Goal: Entertainment & Leisure: Consume media (video, audio)

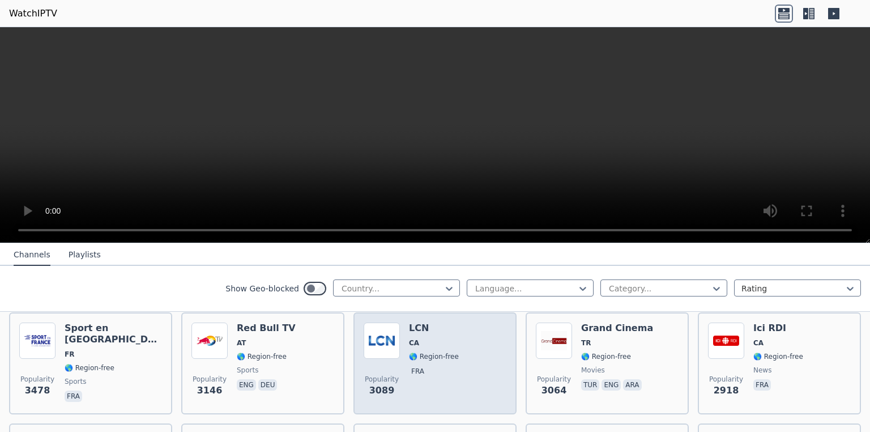
scroll to position [347, 0]
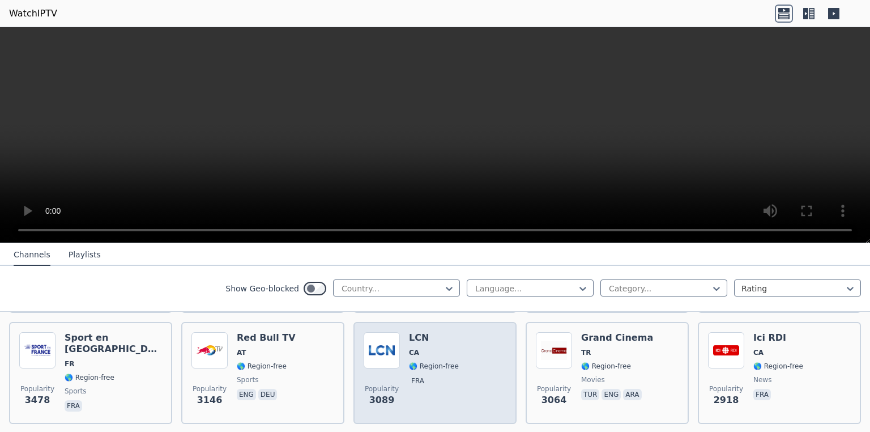
click at [386, 357] on img at bounding box center [382, 350] width 36 height 36
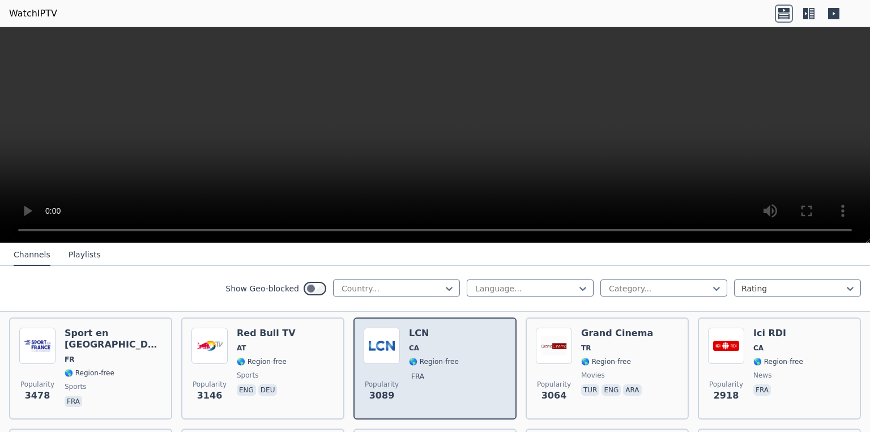
scroll to position [357, 0]
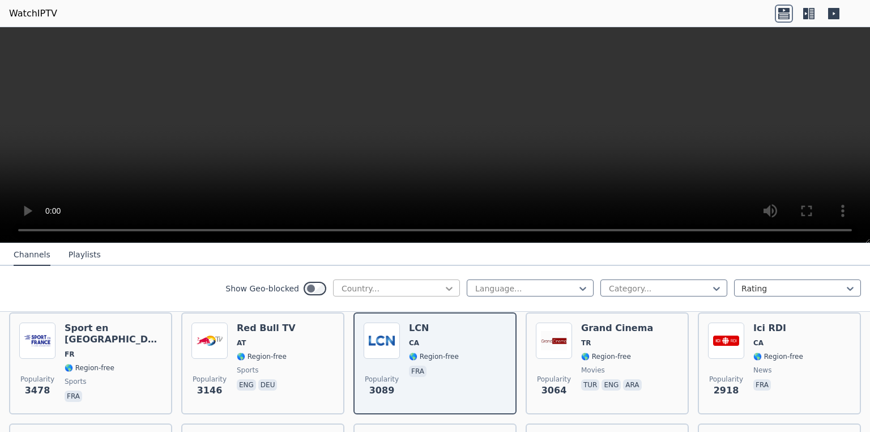
click at [444, 290] on icon at bounding box center [448, 288] width 11 height 11
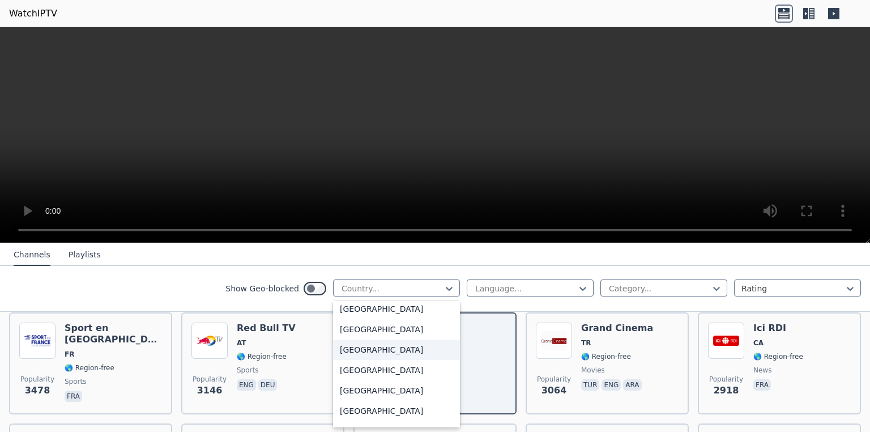
scroll to position [612, 0]
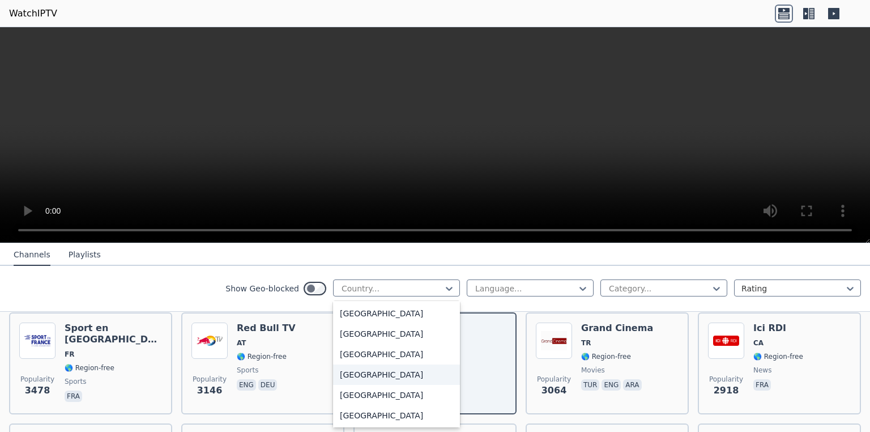
click at [365, 372] on div "[GEOGRAPHIC_DATA]" at bounding box center [396, 374] width 127 height 20
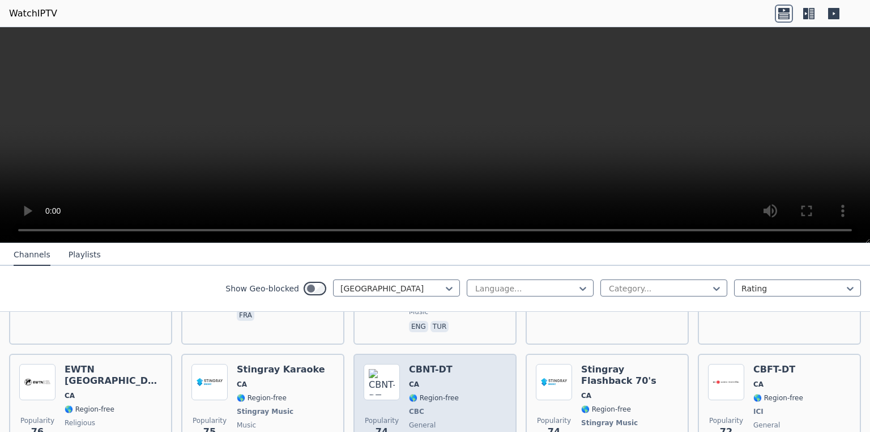
scroll to position [913, 0]
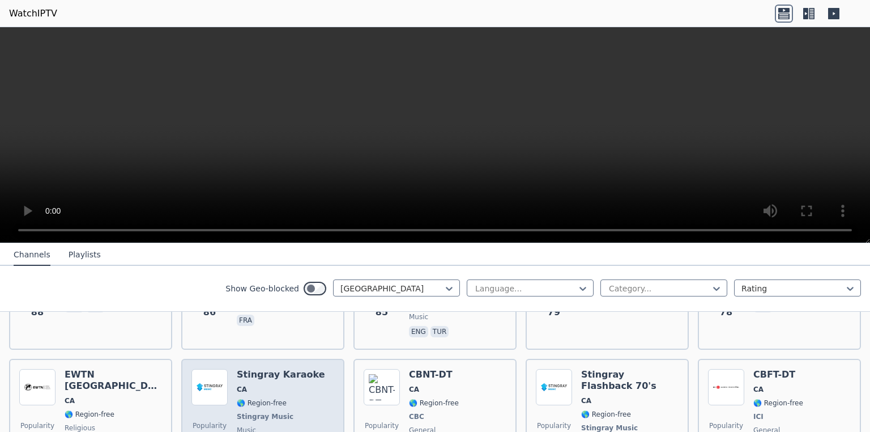
click at [295, 425] on span "music" at bounding box center [281, 429] width 88 height 9
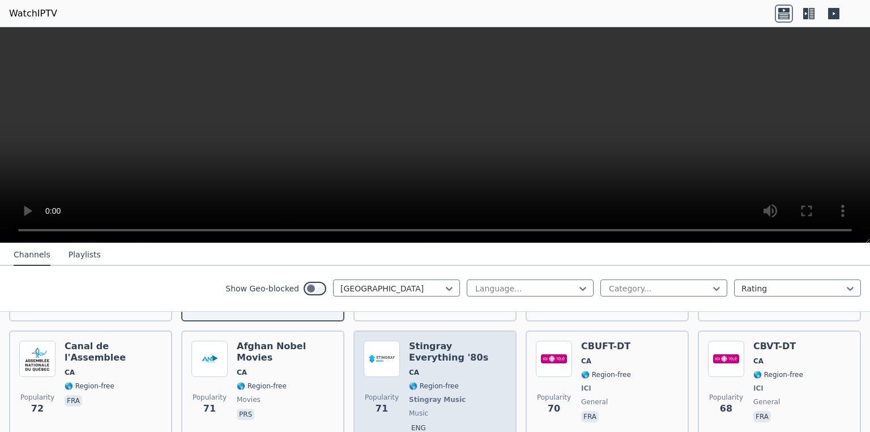
scroll to position [1049, 0]
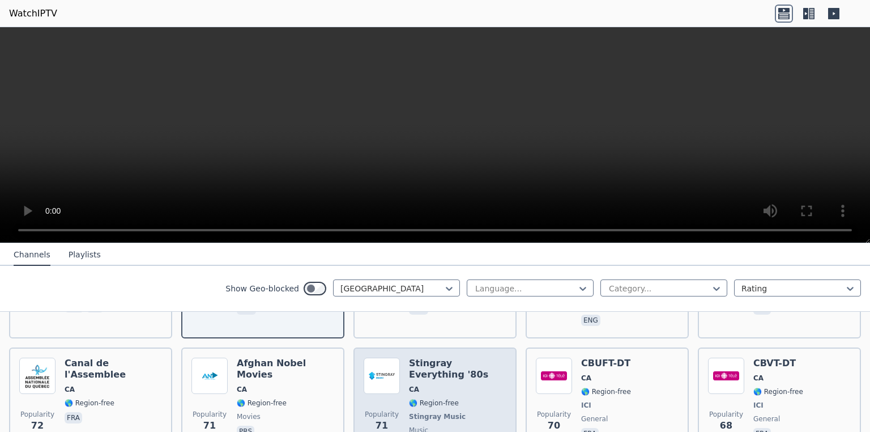
click at [428, 412] on span "Stingray Music" at bounding box center [437, 416] width 57 height 9
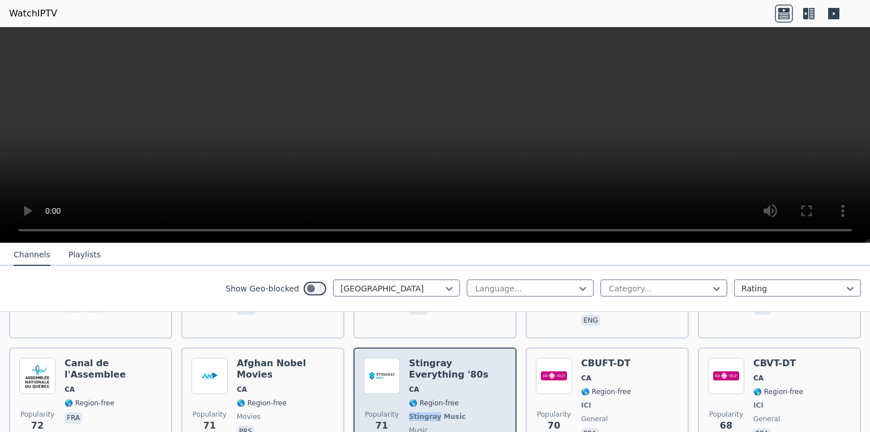
click at [428, 412] on span "Stingray Music" at bounding box center [437, 416] width 57 height 9
click at [468, 398] on span "🌎 Region-free" at bounding box center [457, 402] width 97 height 9
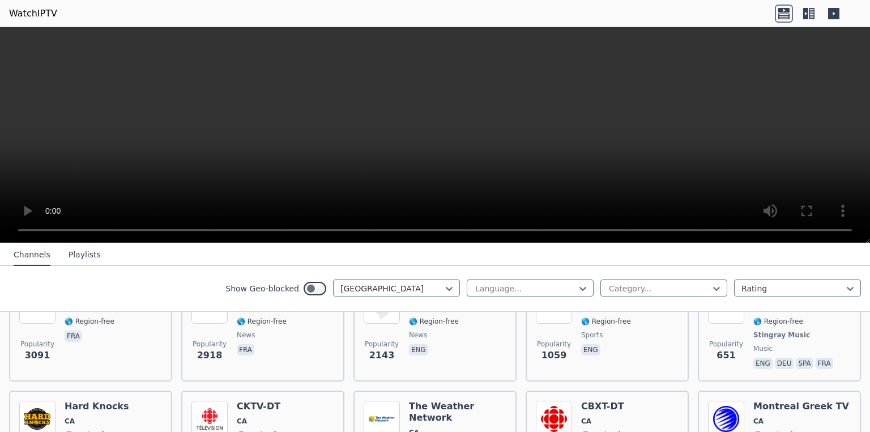
scroll to position [0, 0]
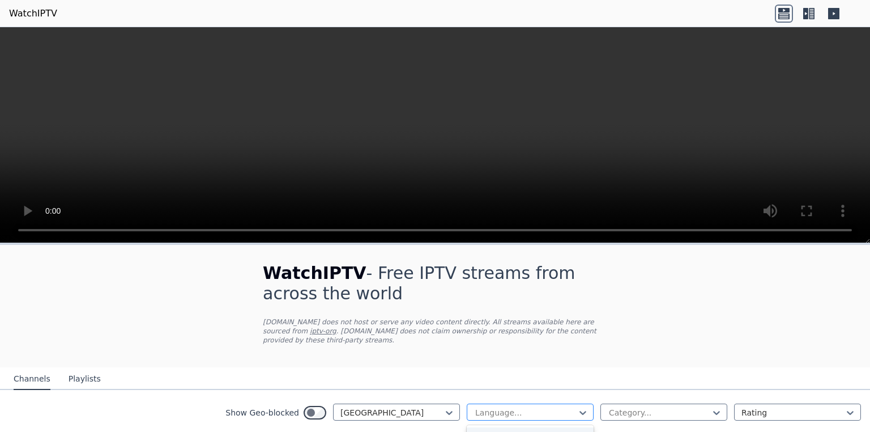
click at [484, 412] on div at bounding box center [525, 412] width 103 height 11
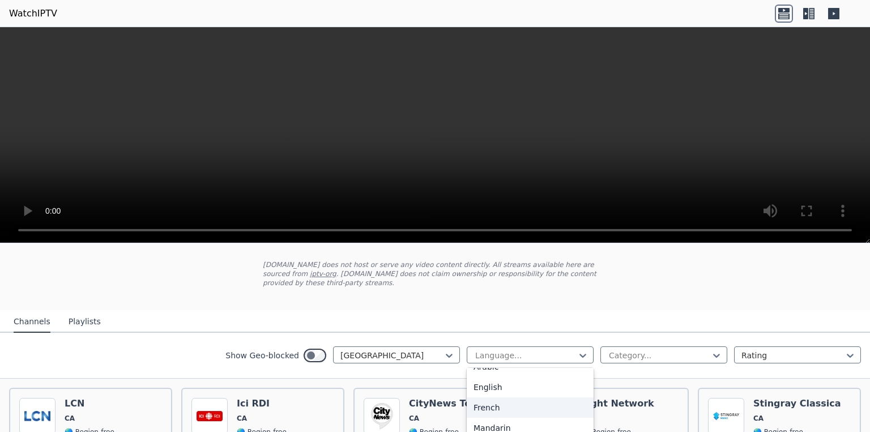
scroll to position [25, 0]
click at [485, 415] on div "French" at bounding box center [530, 416] width 127 height 20
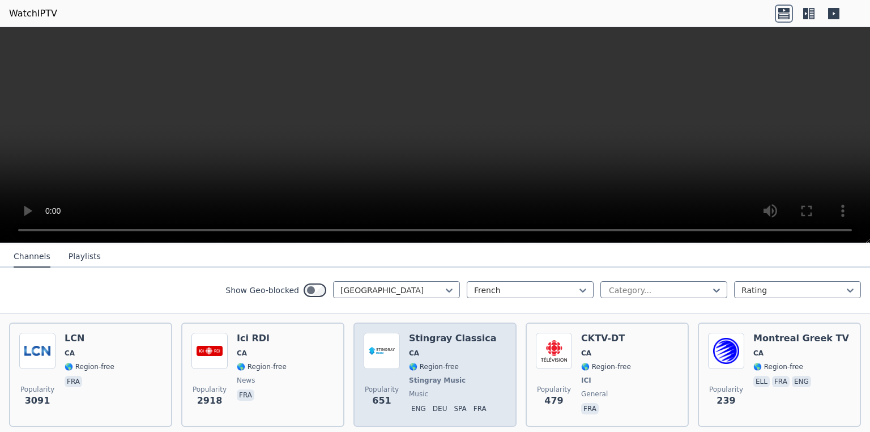
scroll to position [132, 0]
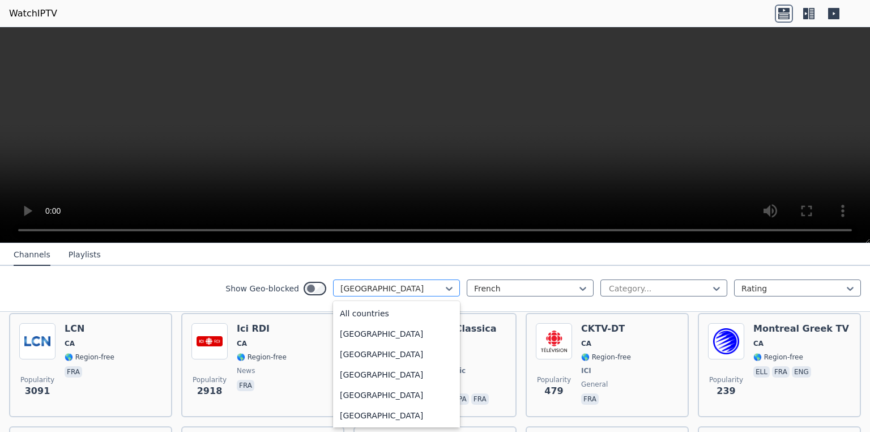
click at [413, 293] on div at bounding box center [391, 288] width 103 height 11
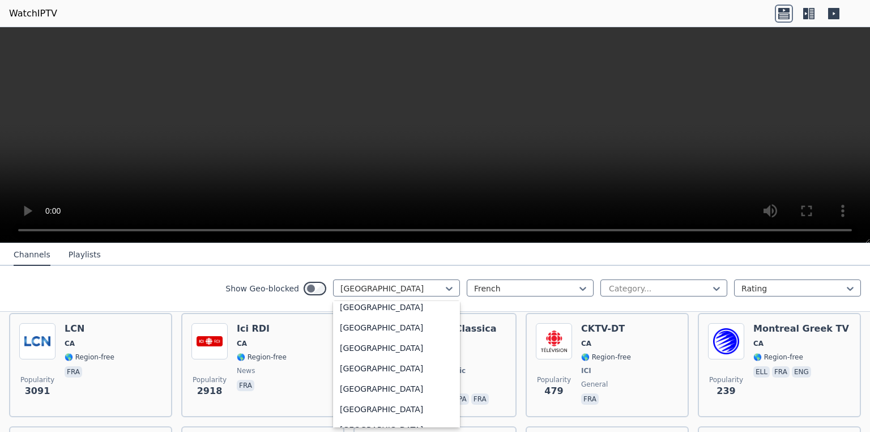
scroll to position [0, 0]
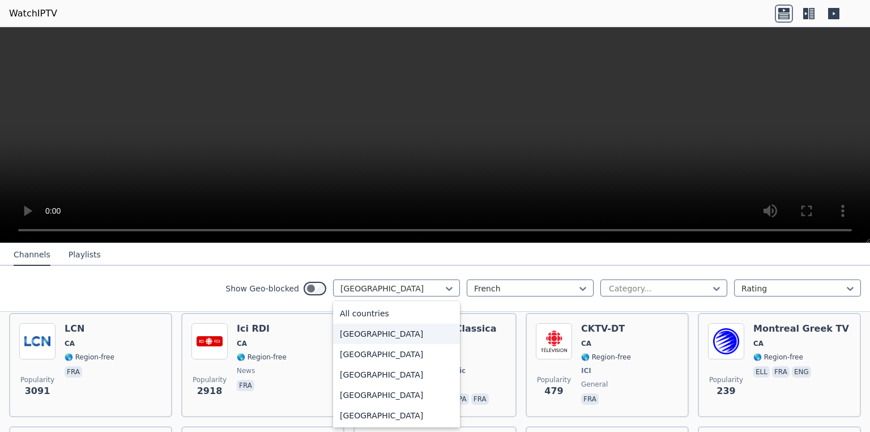
click at [383, 328] on div "[GEOGRAPHIC_DATA]" at bounding box center [396, 333] width 127 height 20
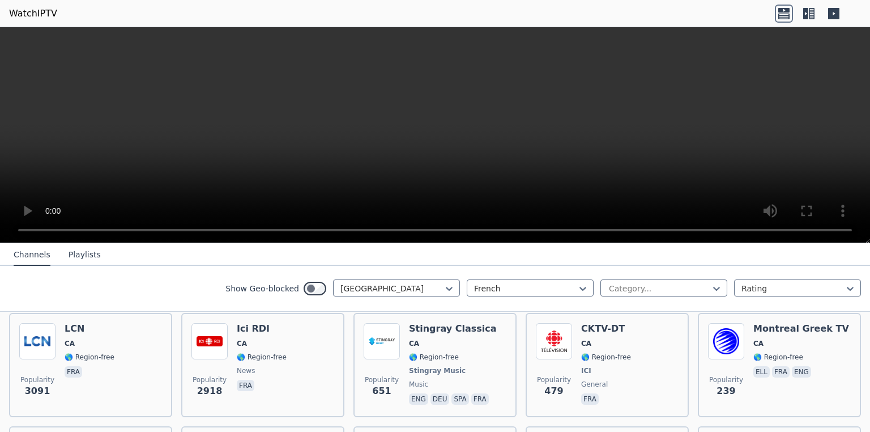
scroll to position [60, 0]
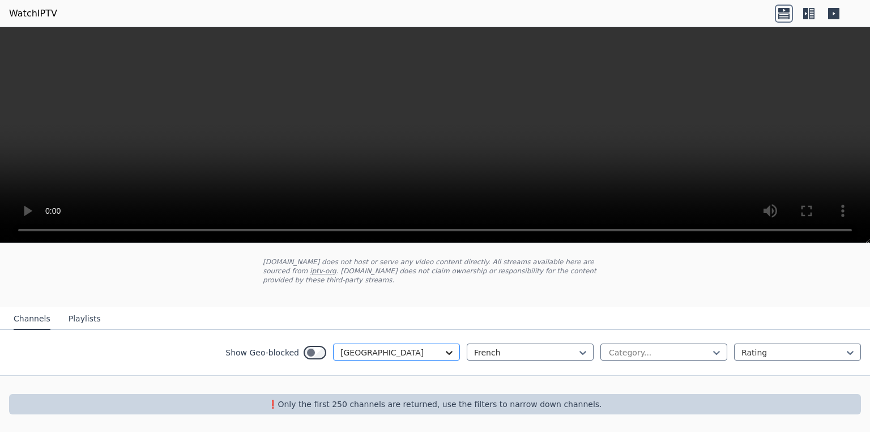
click at [447, 353] on div "option [GEOGRAPHIC_DATA], selected. [GEOGRAPHIC_DATA]" at bounding box center [396, 351] width 127 height 17
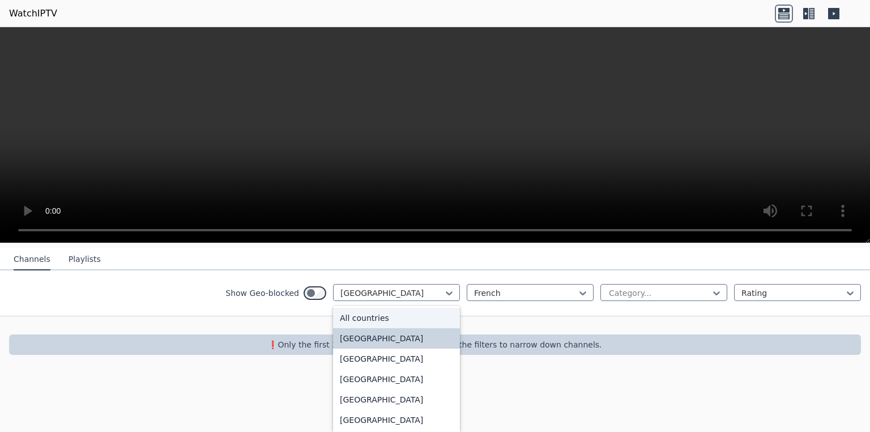
click at [416, 321] on div "All countries" at bounding box center [396, 318] width 127 height 20
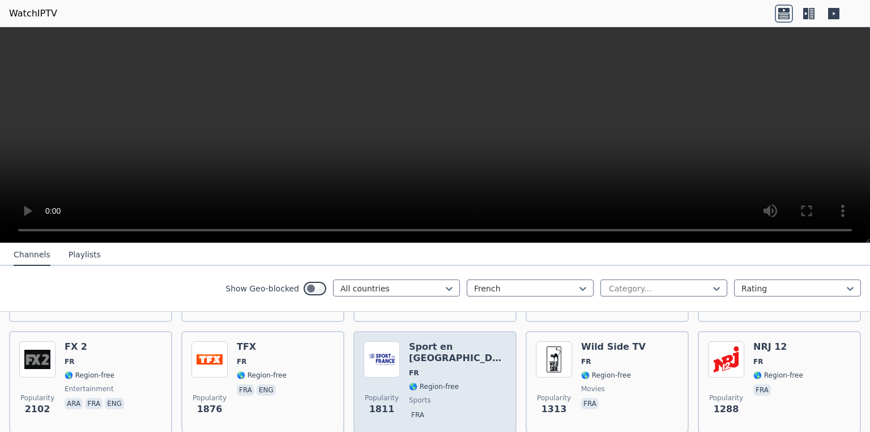
scroll to position [230, 0]
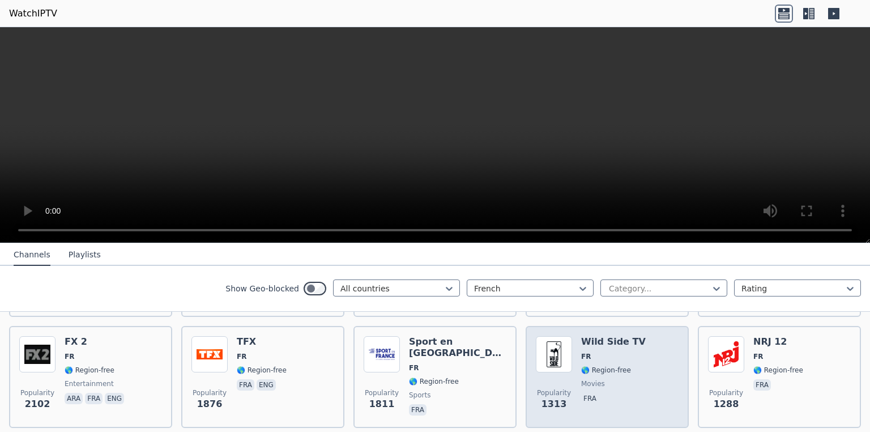
click at [557, 349] on img at bounding box center [554, 354] width 36 height 36
click at [554, 351] on img at bounding box center [554, 354] width 36 height 36
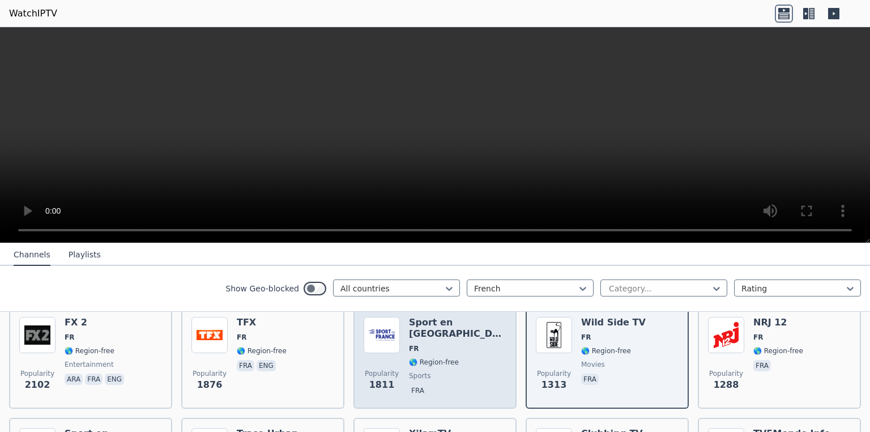
scroll to position [245, 0]
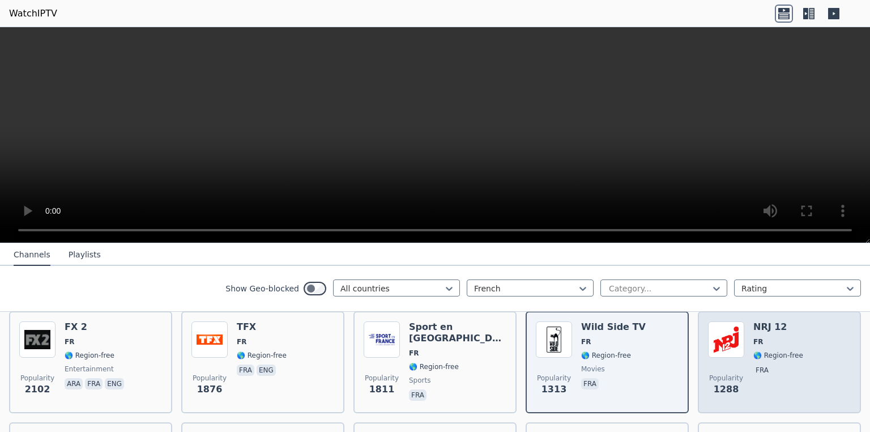
click at [763, 339] on span "FR" at bounding box center [778, 341] width 50 height 9
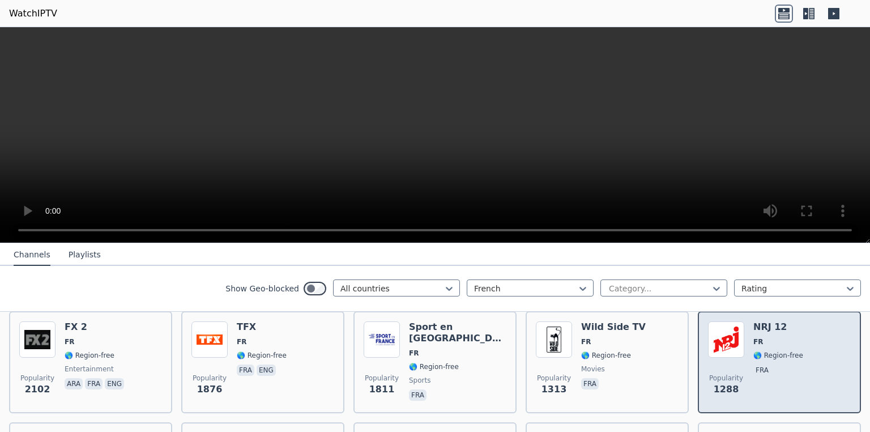
click at [763, 339] on span "FR" at bounding box center [778, 341] width 50 height 9
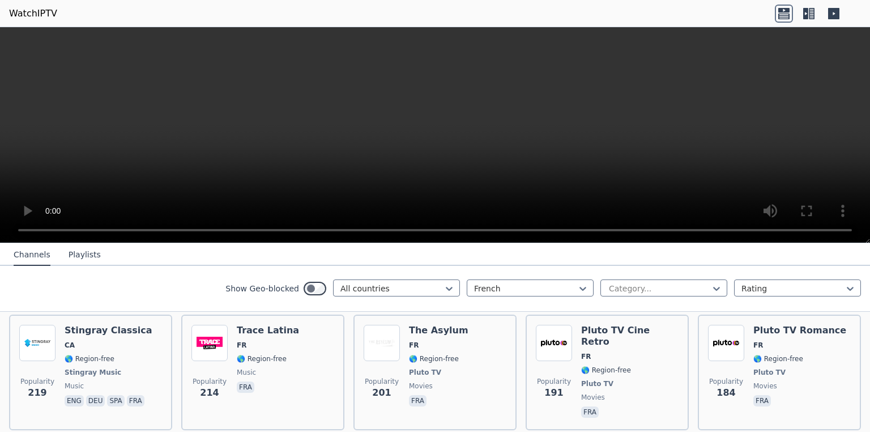
scroll to position [1245, 0]
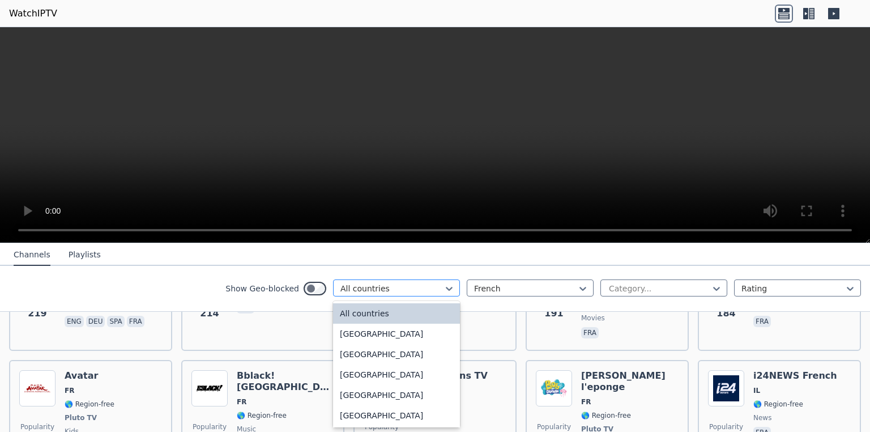
click at [389, 291] on div at bounding box center [391, 288] width 103 height 11
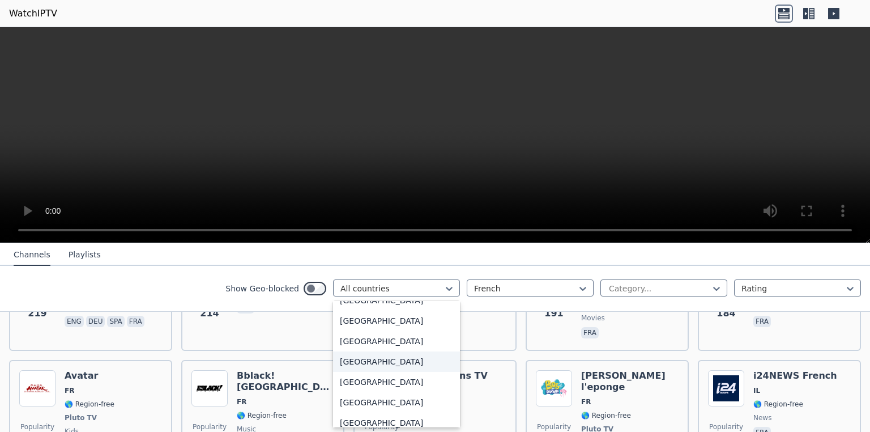
scroll to position [600, 0]
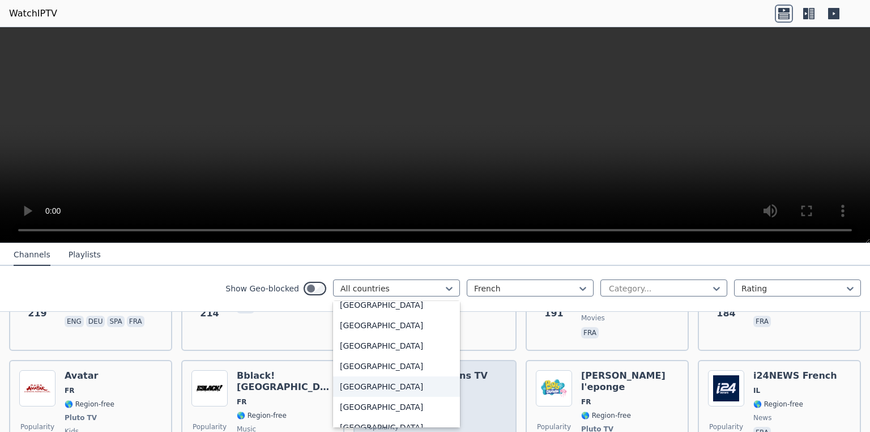
click at [359, 386] on div "[GEOGRAPHIC_DATA]" at bounding box center [396, 386] width 127 height 20
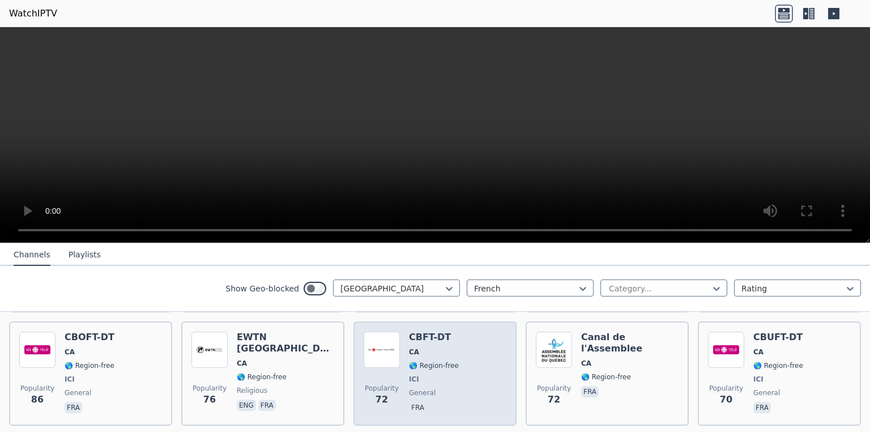
scroll to position [355, 0]
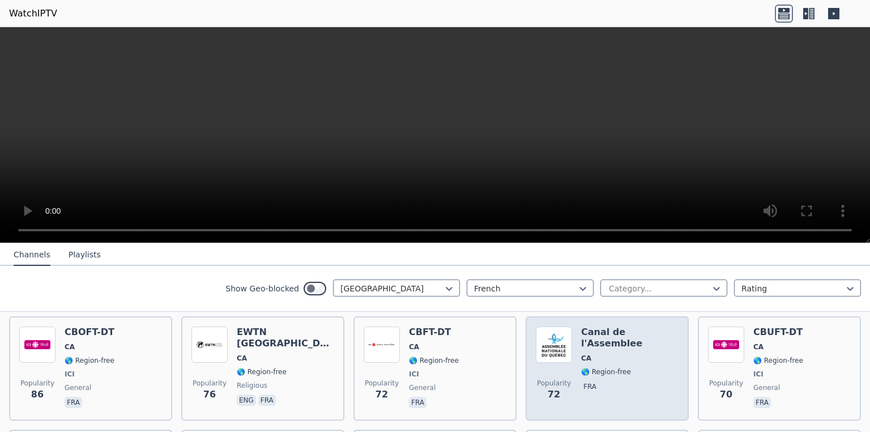
click at [548, 346] on img at bounding box center [554, 344] width 36 height 36
click at [548, 347] on img at bounding box center [554, 344] width 36 height 36
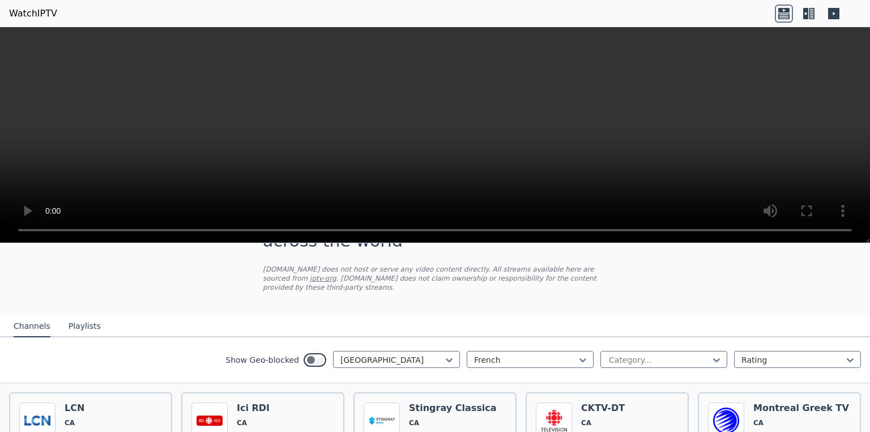
scroll to position [0, 0]
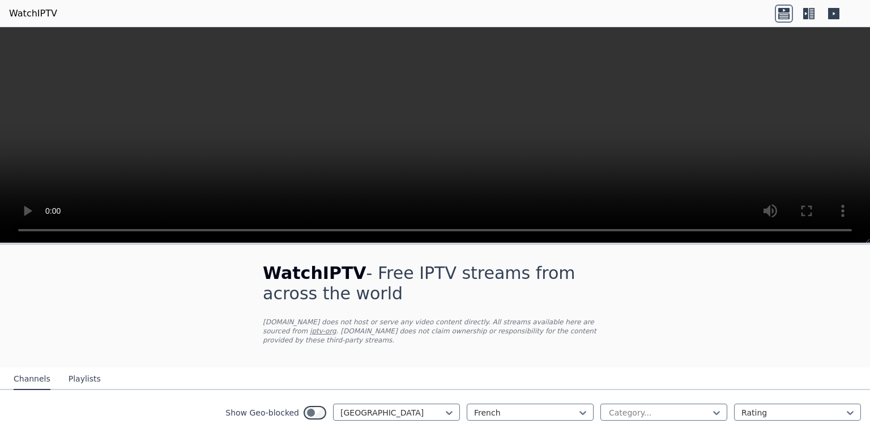
click at [310, 331] on link "iptv-org" at bounding box center [323, 331] width 27 height 8
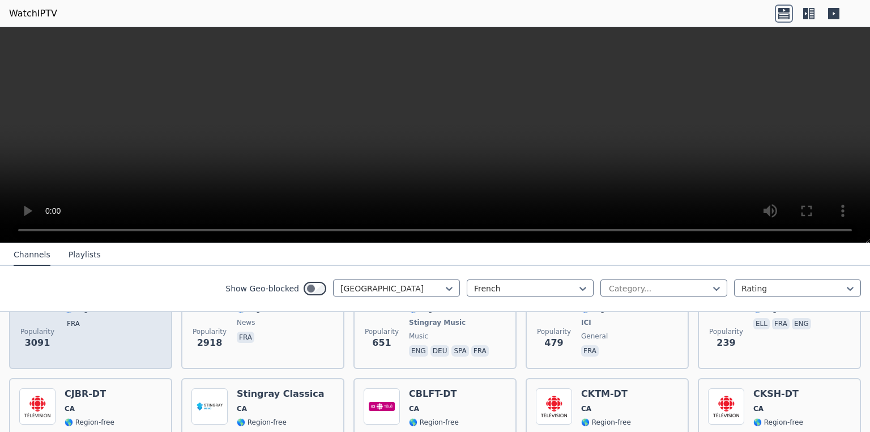
scroll to position [176, 0]
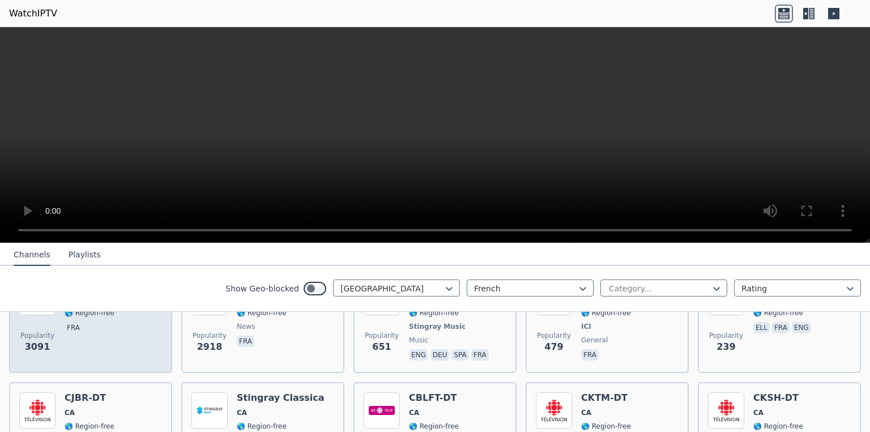
click at [109, 347] on div "LCN CA 🌎 Region-free fra" at bounding box center [90, 321] width 50 height 84
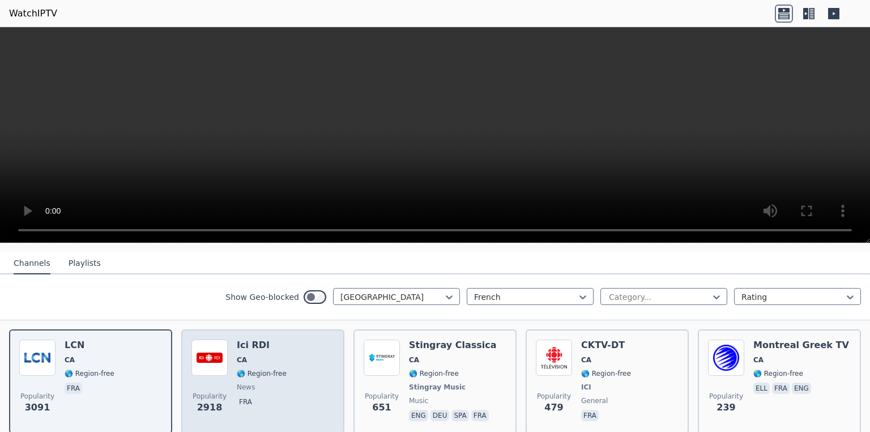
scroll to position [120, 0]
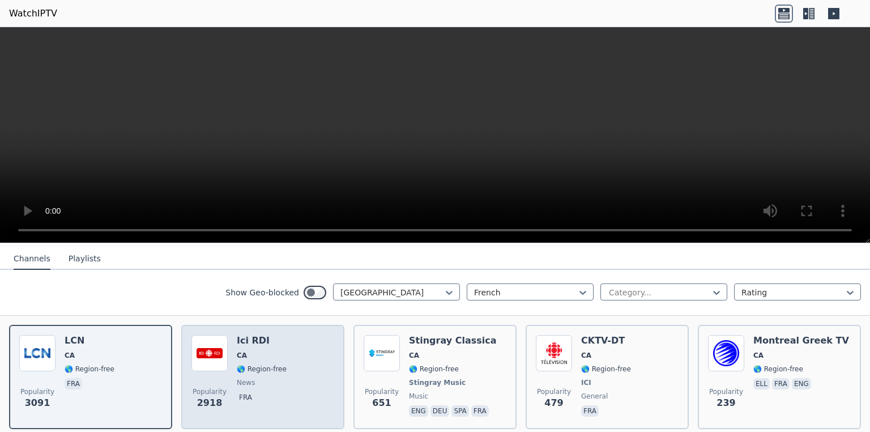
click at [261, 355] on span "CA" at bounding box center [262, 355] width 50 height 9
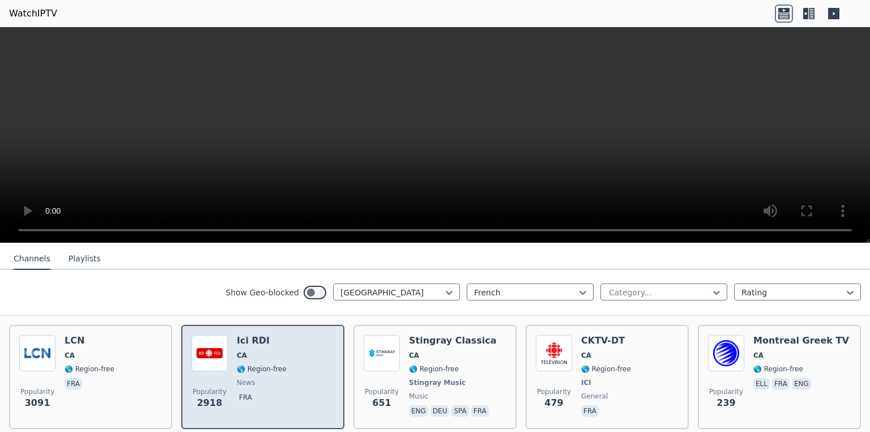
click at [261, 355] on span "CA" at bounding box center [262, 355] width 50 height 9
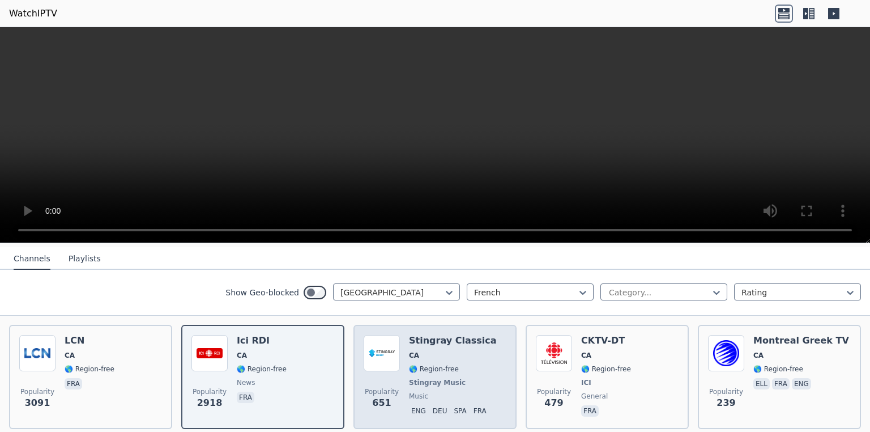
click at [433, 353] on span "CA" at bounding box center [453, 355] width 88 height 9
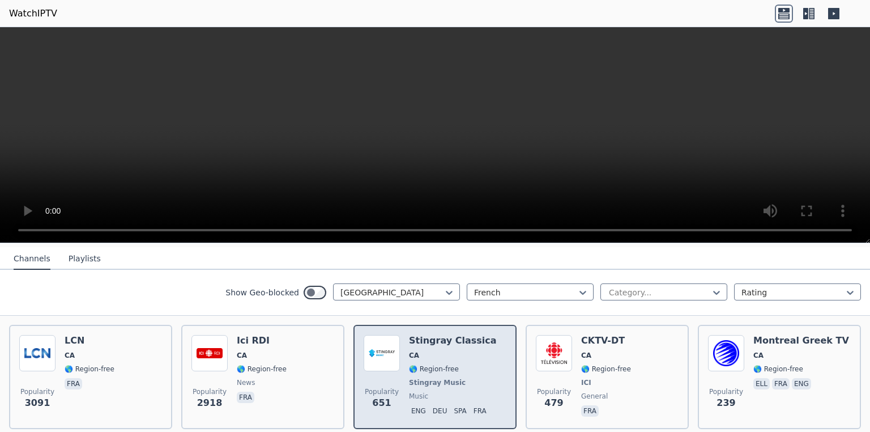
click at [433, 353] on span "CA" at bounding box center [453, 355] width 88 height 9
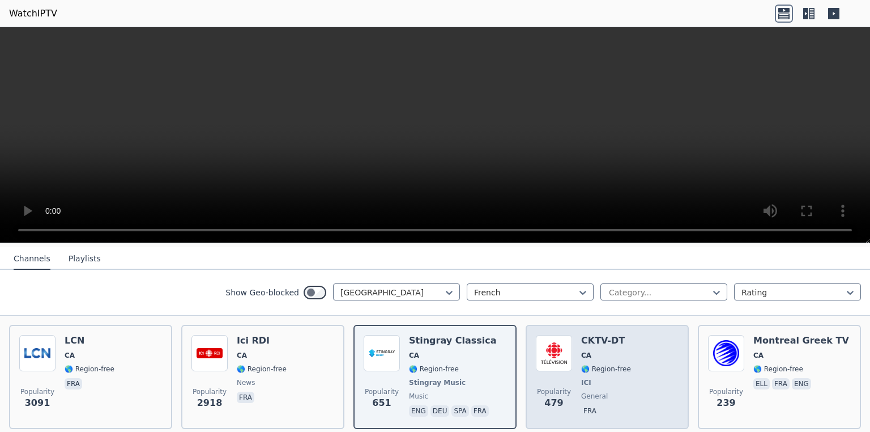
click at [584, 361] on div "CKTV-DT CA 🌎 Region-free ICI general fra" at bounding box center [606, 377] width 50 height 84
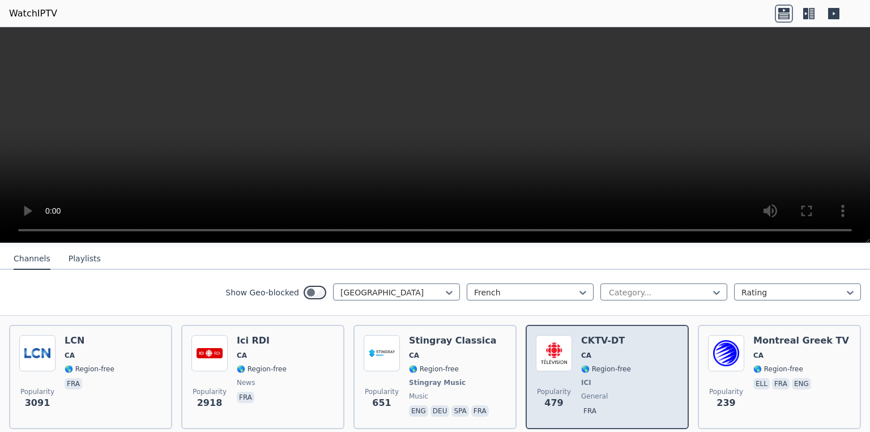
click at [584, 361] on div "CKTV-DT CA 🌎 Region-free ICI general fra" at bounding box center [606, 377] width 50 height 84
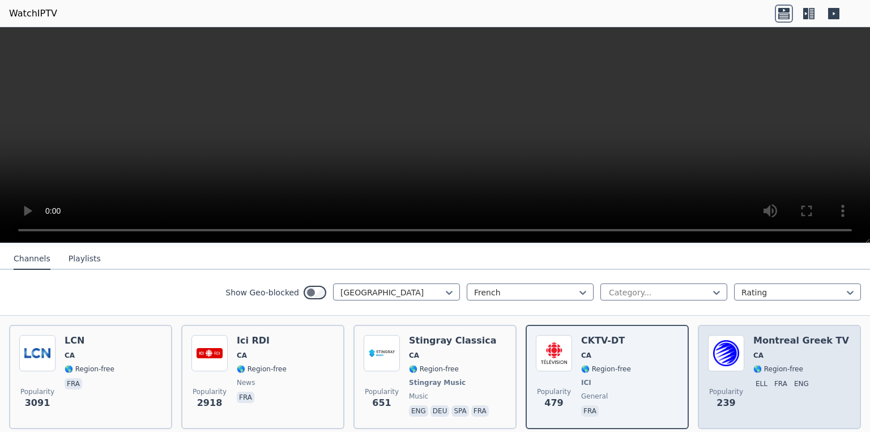
click at [757, 366] on span "🌎 Region-free" at bounding box center [778, 368] width 50 height 9
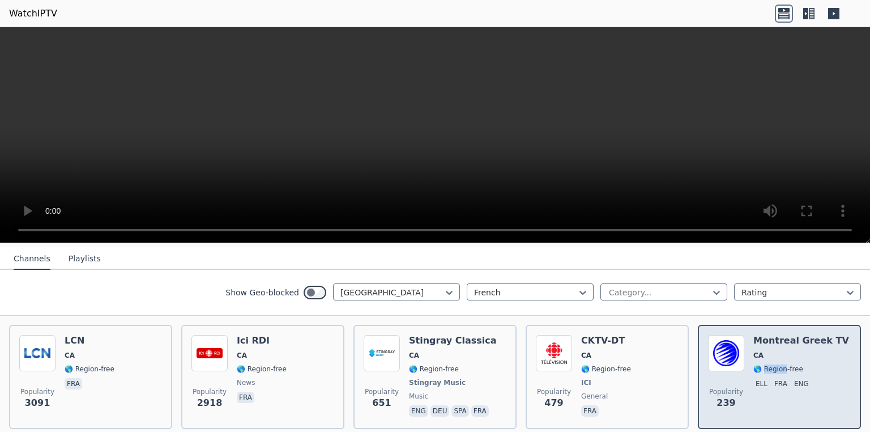
click at [757, 366] on span "🌎 Region-free" at bounding box center [778, 368] width 50 height 9
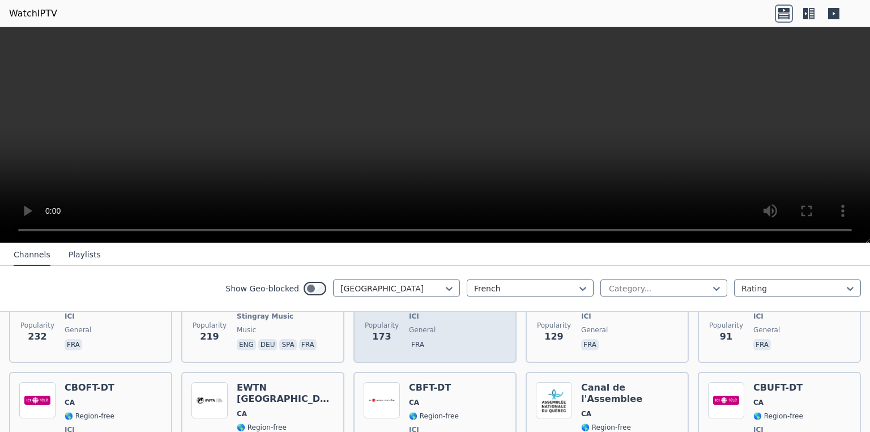
scroll to position [305, 0]
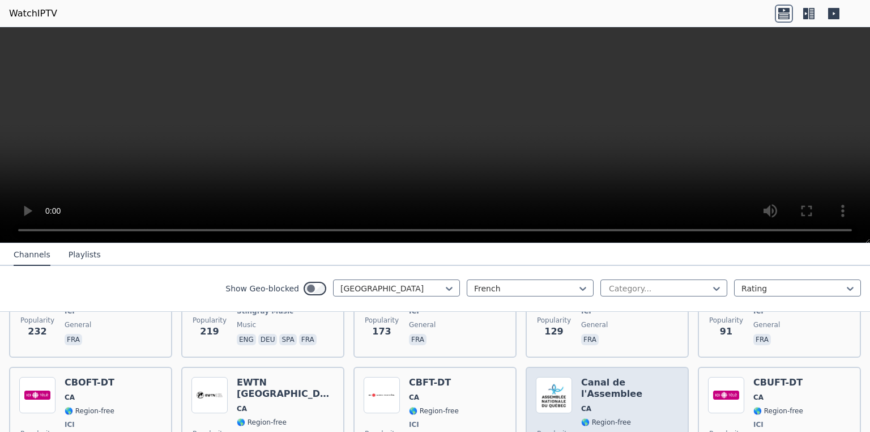
click at [570, 393] on div "Popularity 72 Canal de l'Assemblee CA 🌎 Region-free fra" at bounding box center [607, 419] width 143 height 84
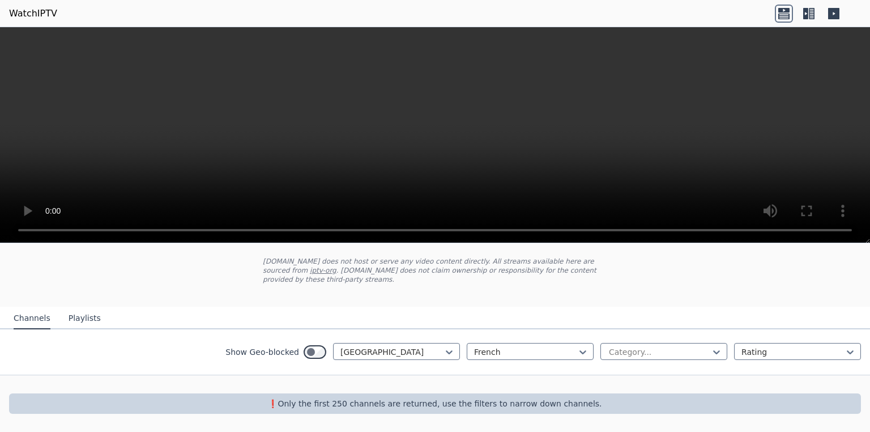
scroll to position [60, 0]
